Goal: Find specific page/section: Find specific page/section

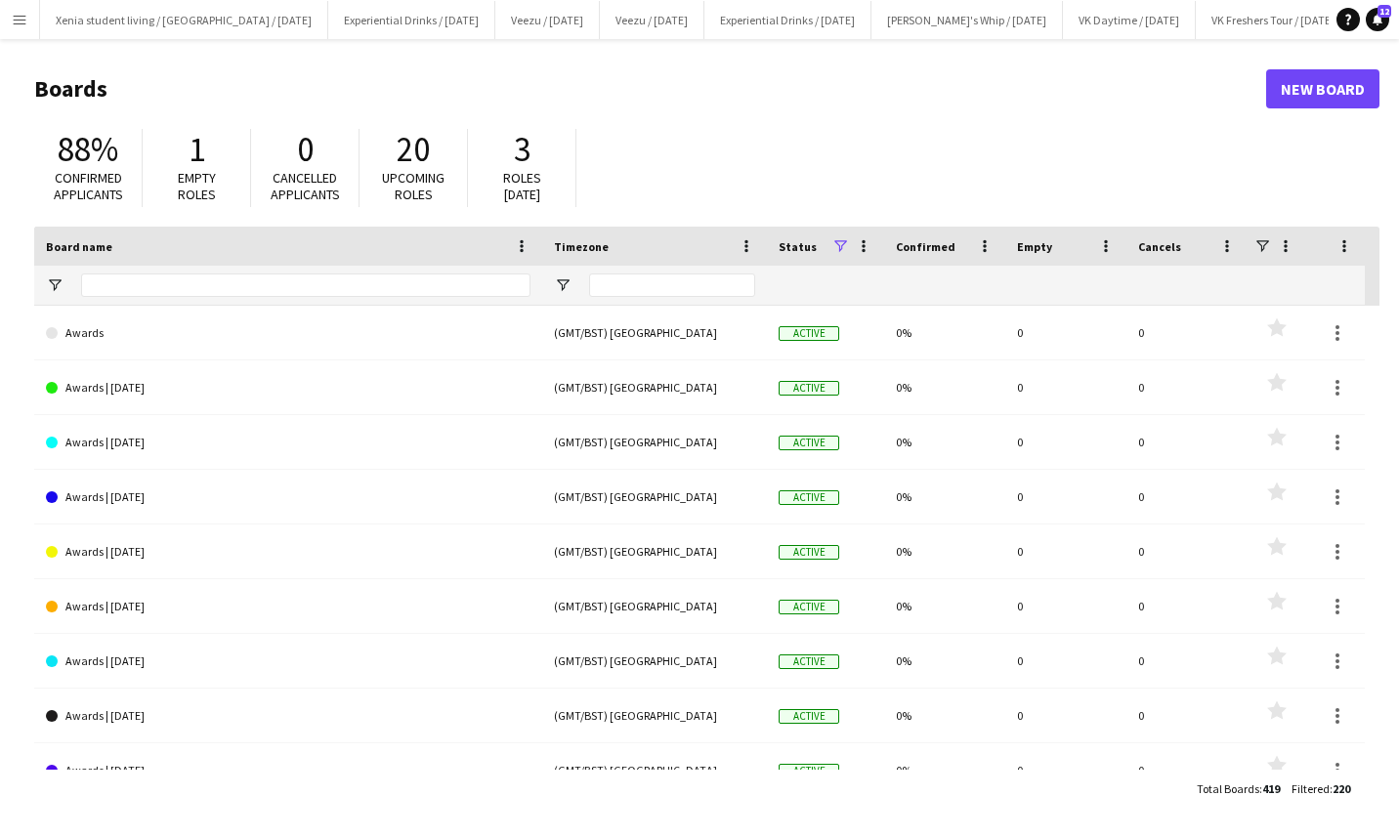
click at [16, 21] on app-icon "Menu" at bounding box center [20, 20] width 16 height 16
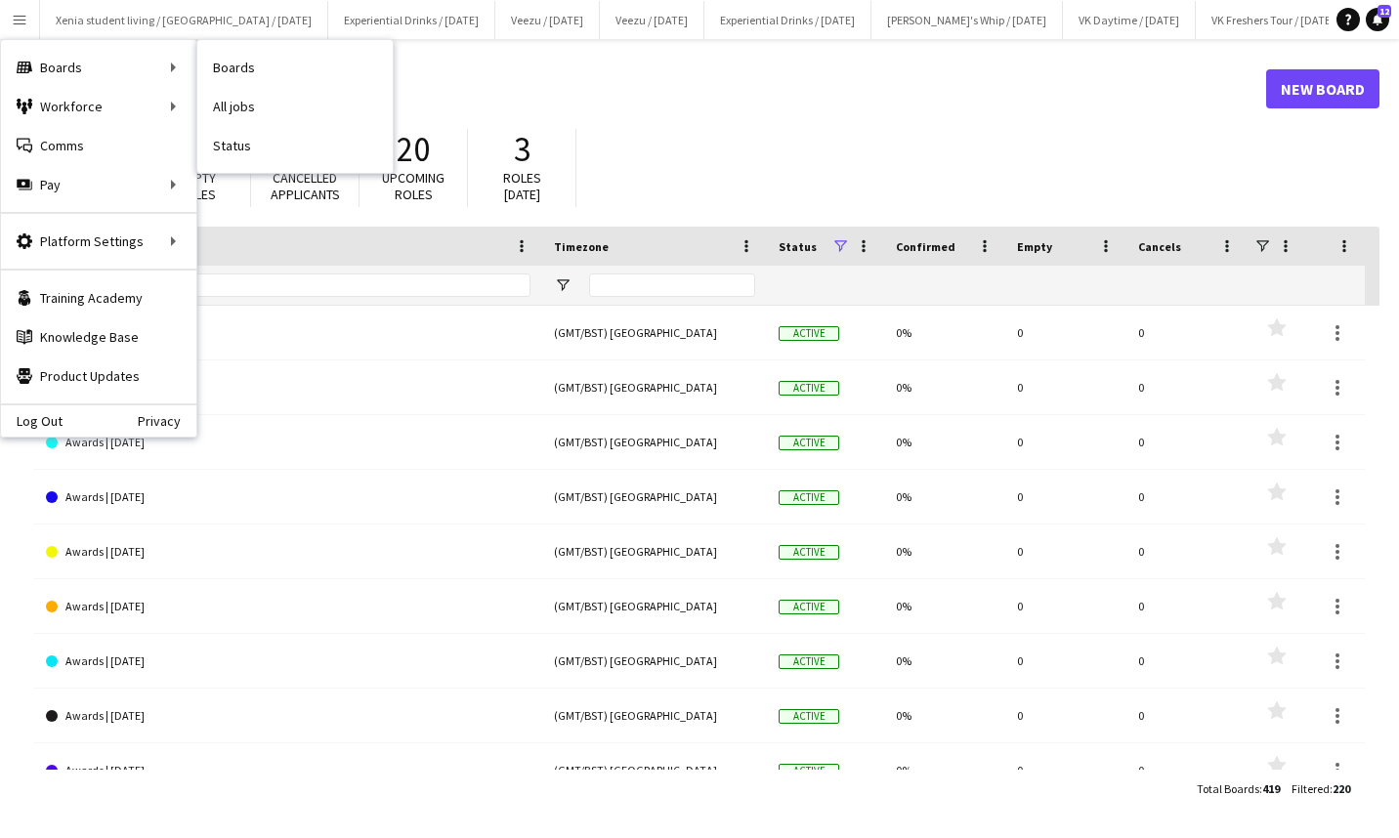
click at [220, 107] on link "All jobs" at bounding box center [294, 106] width 195 height 39
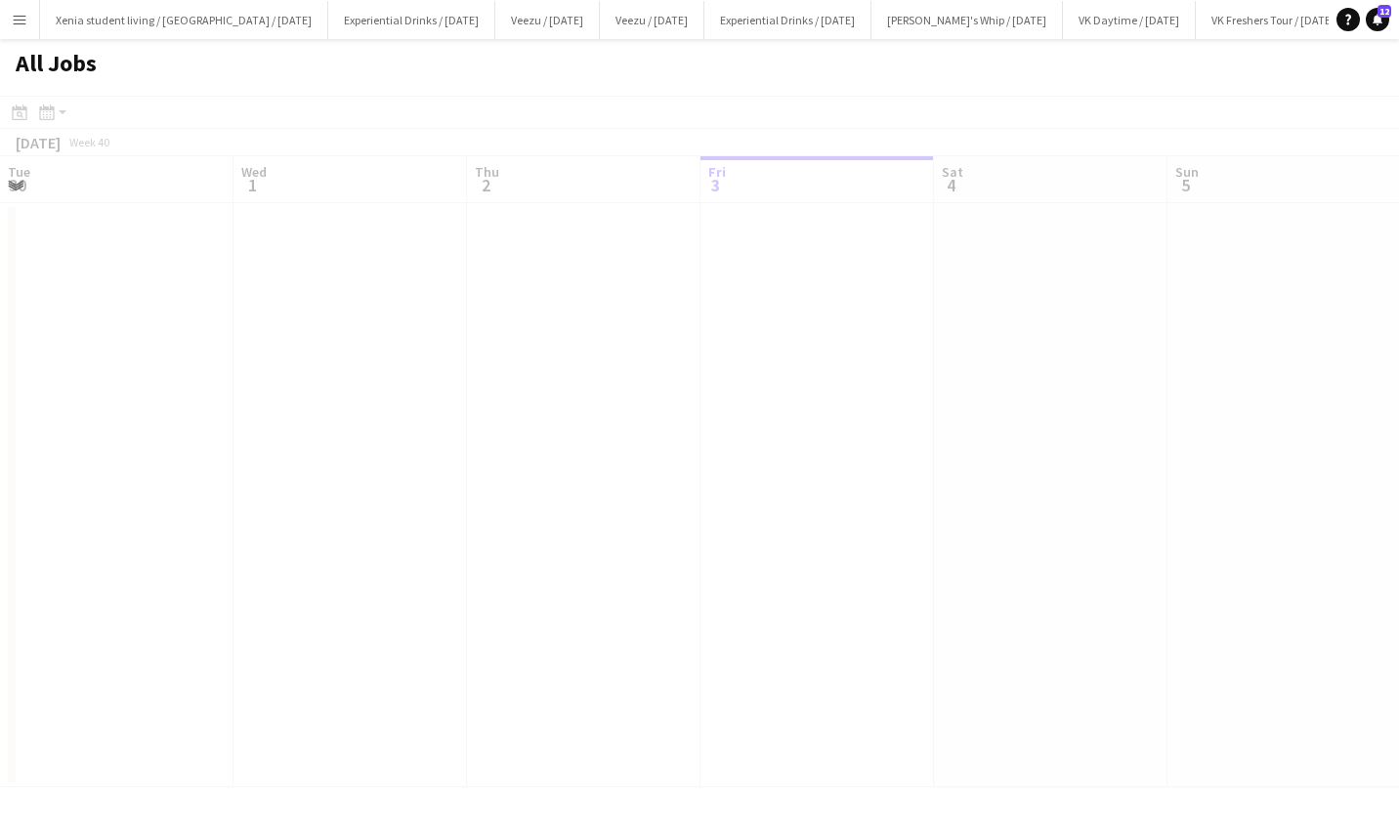
scroll to position [0, 467]
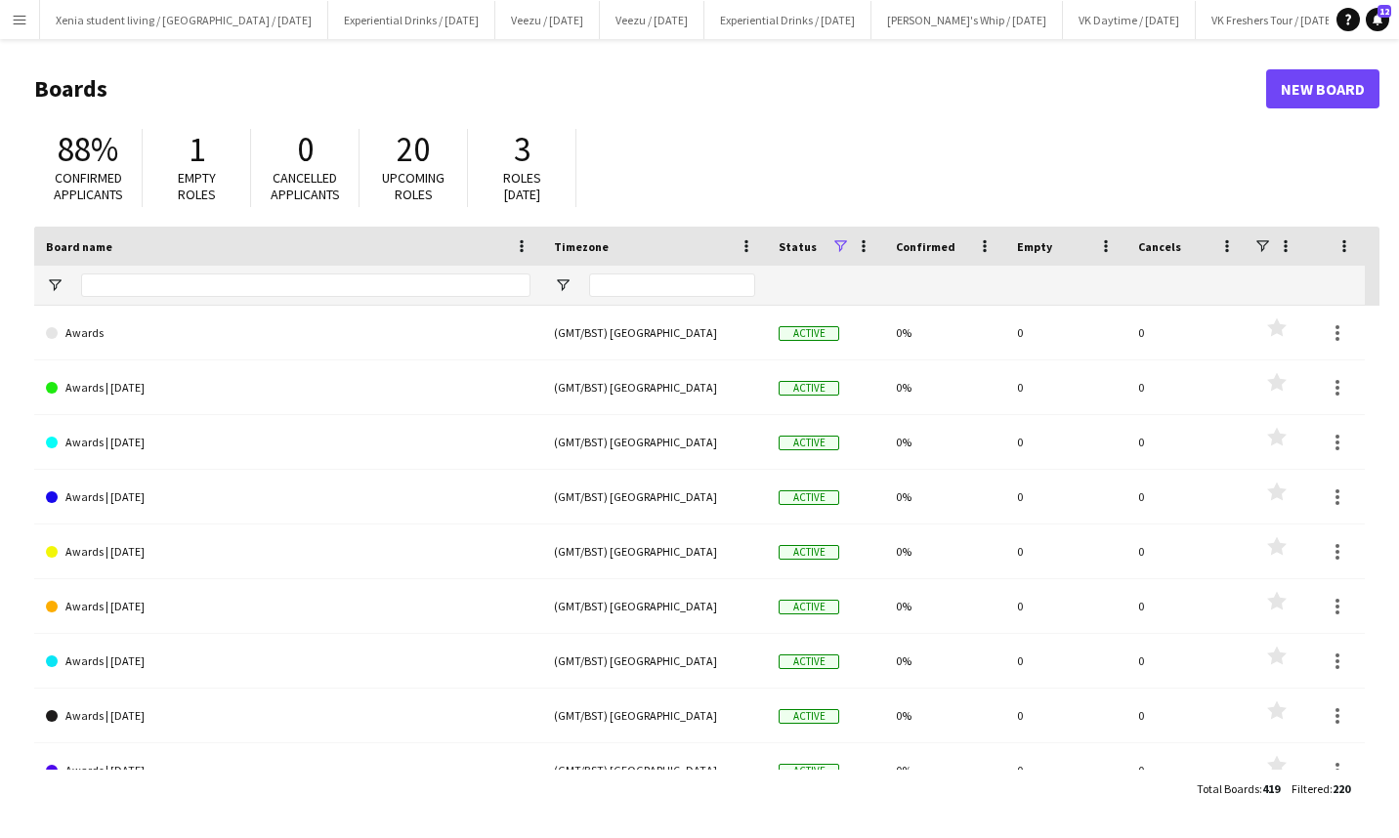
click at [15, 15] on app-icon "Menu" at bounding box center [20, 20] width 16 height 16
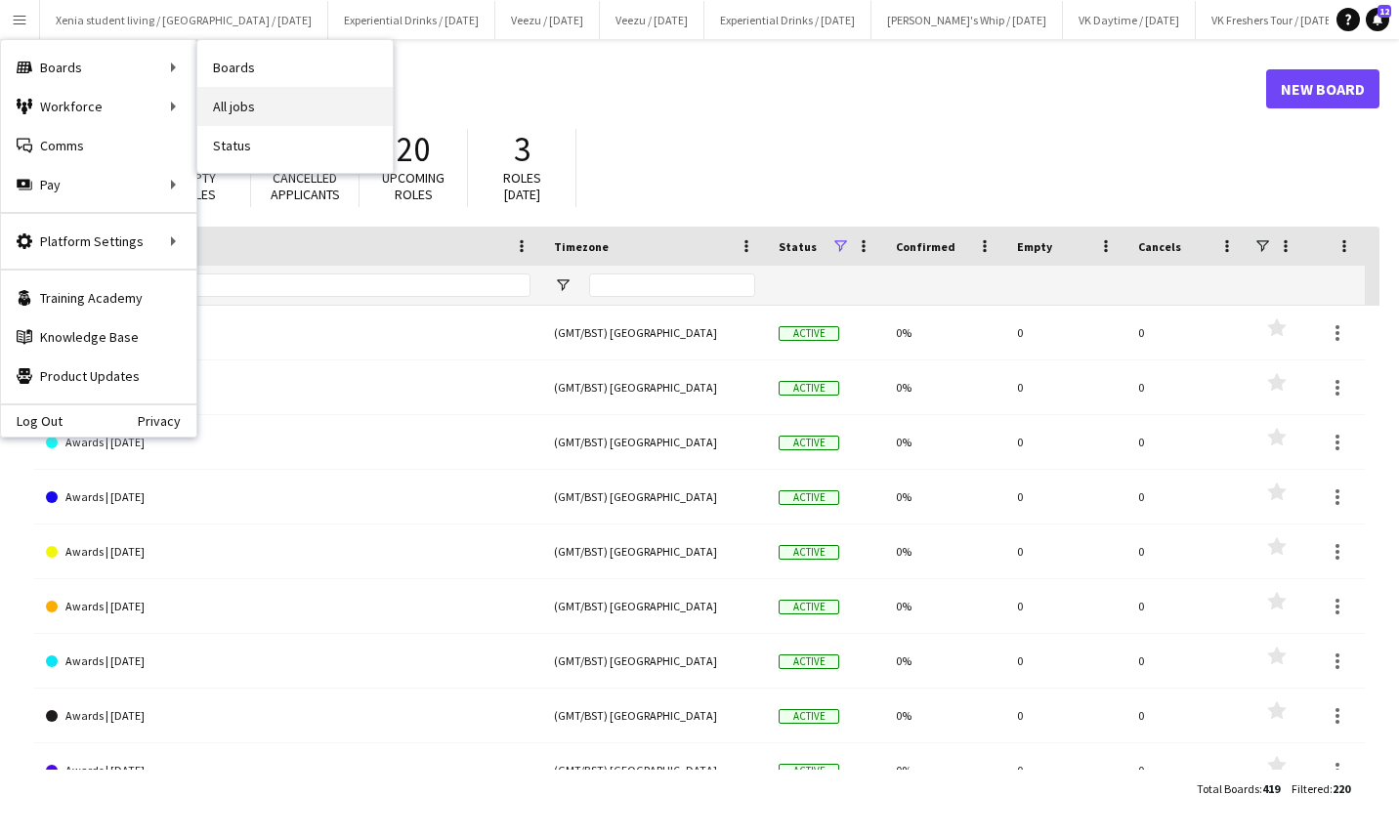
click at [223, 97] on link "All jobs" at bounding box center [294, 106] width 195 height 39
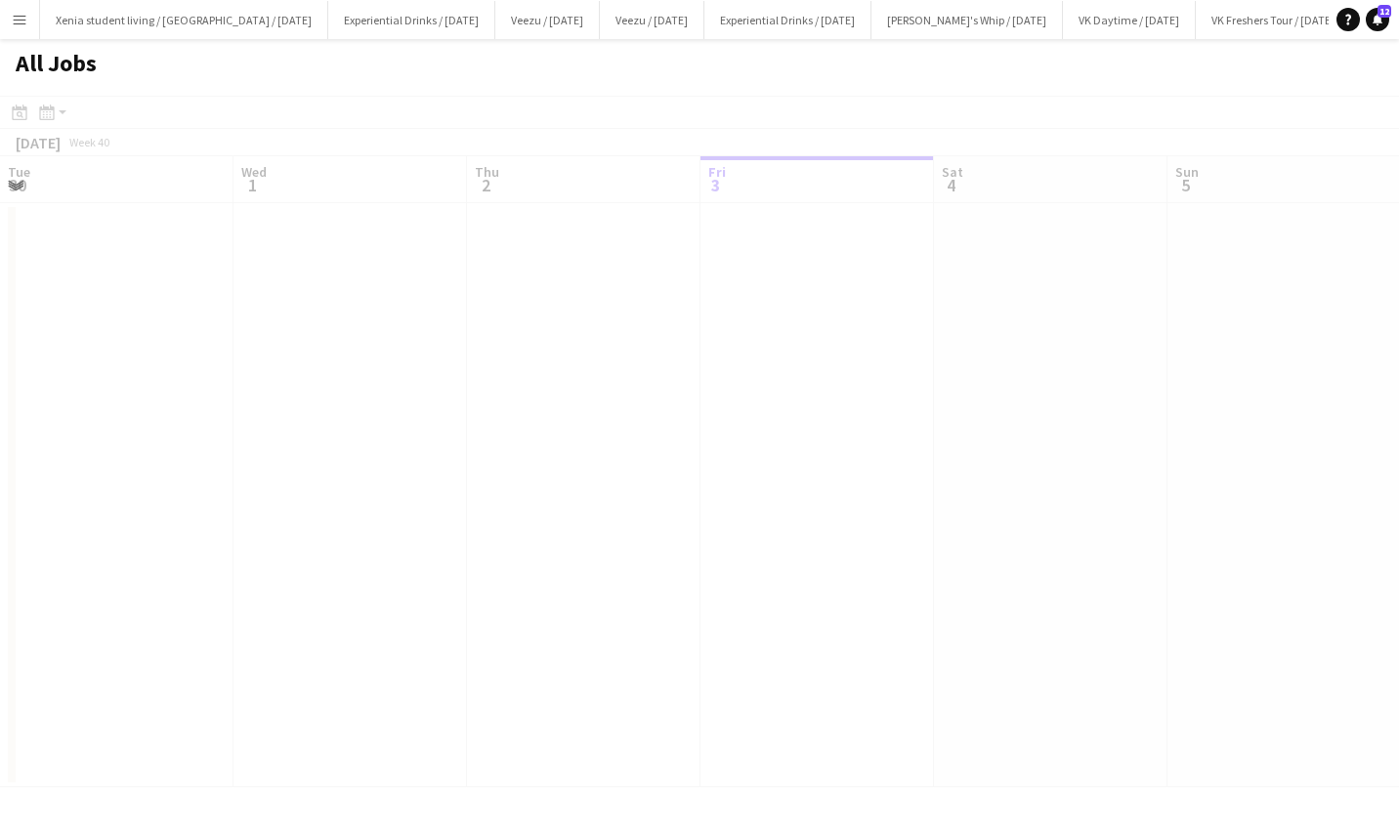
scroll to position [0, 467]
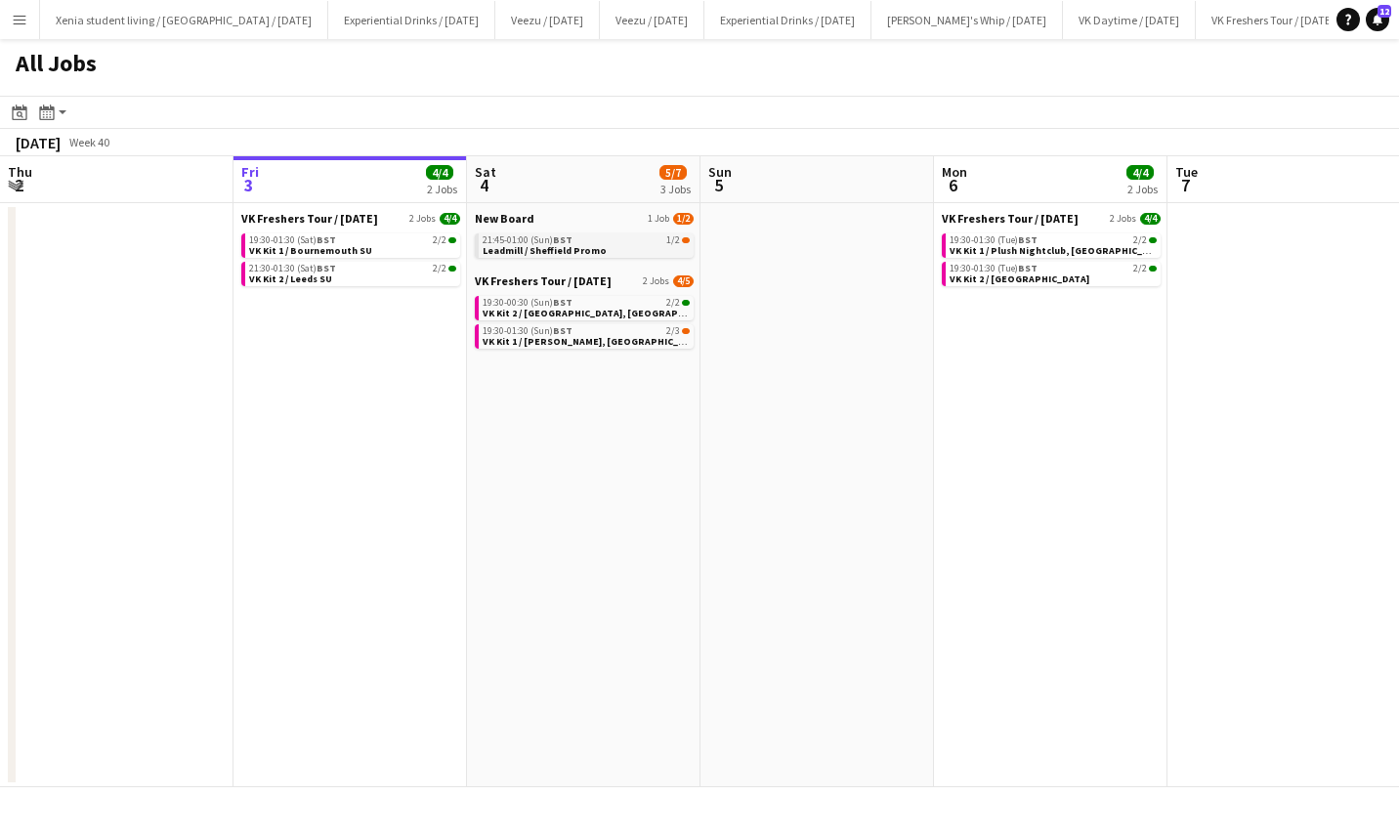
click at [550, 246] on span "Leadmill / Sheffield Promo" at bounding box center [545, 250] width 124 height 13
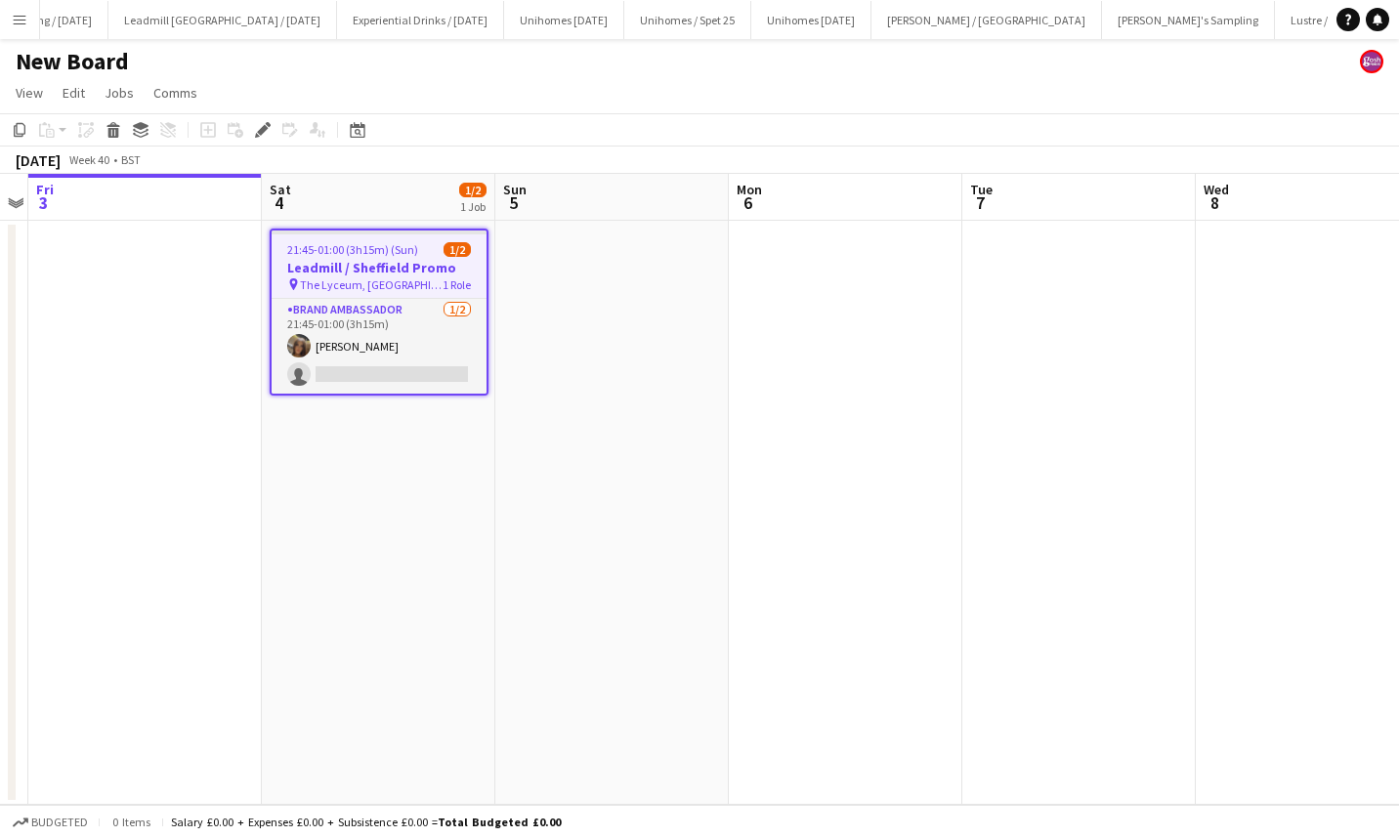
scroll to position [0, 2156]
